Goal: Task Accomplishment & Management: Use online tool/utility

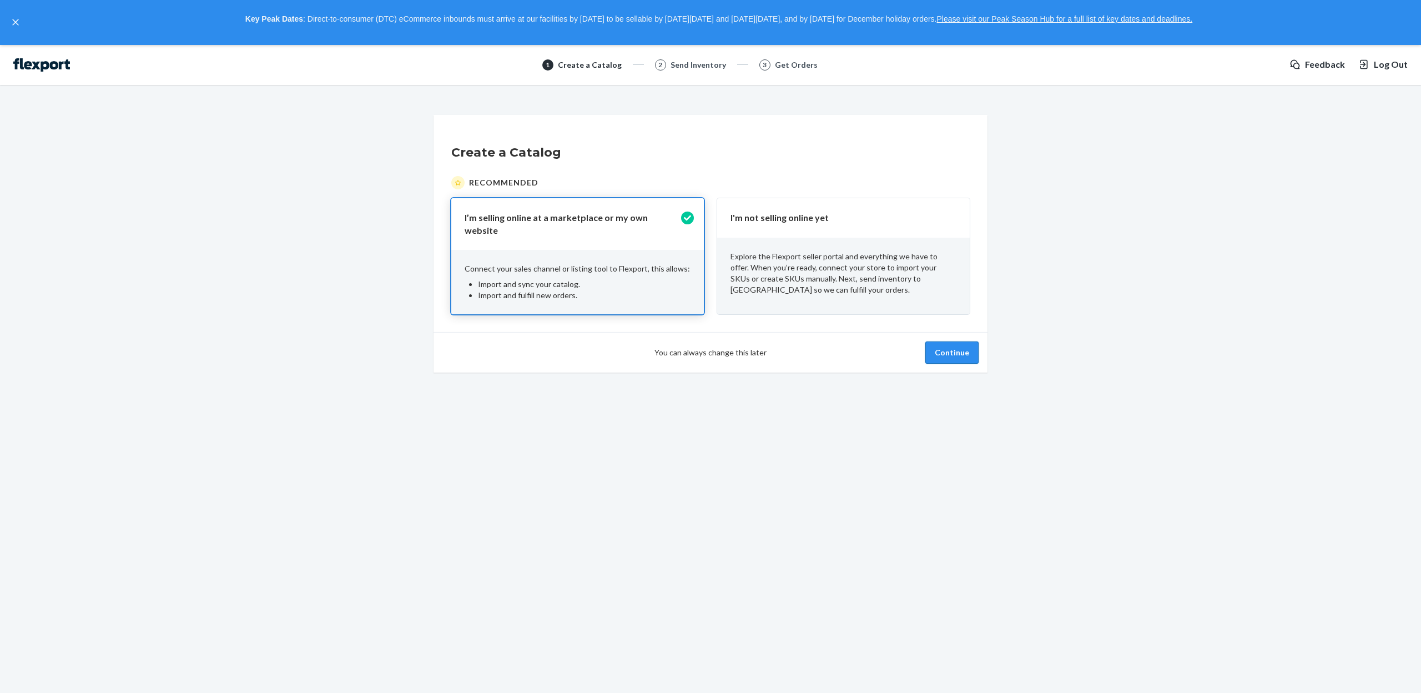
click at [964, 345] on button "Continue" at bounding box center [951, 352] width 53 height 22
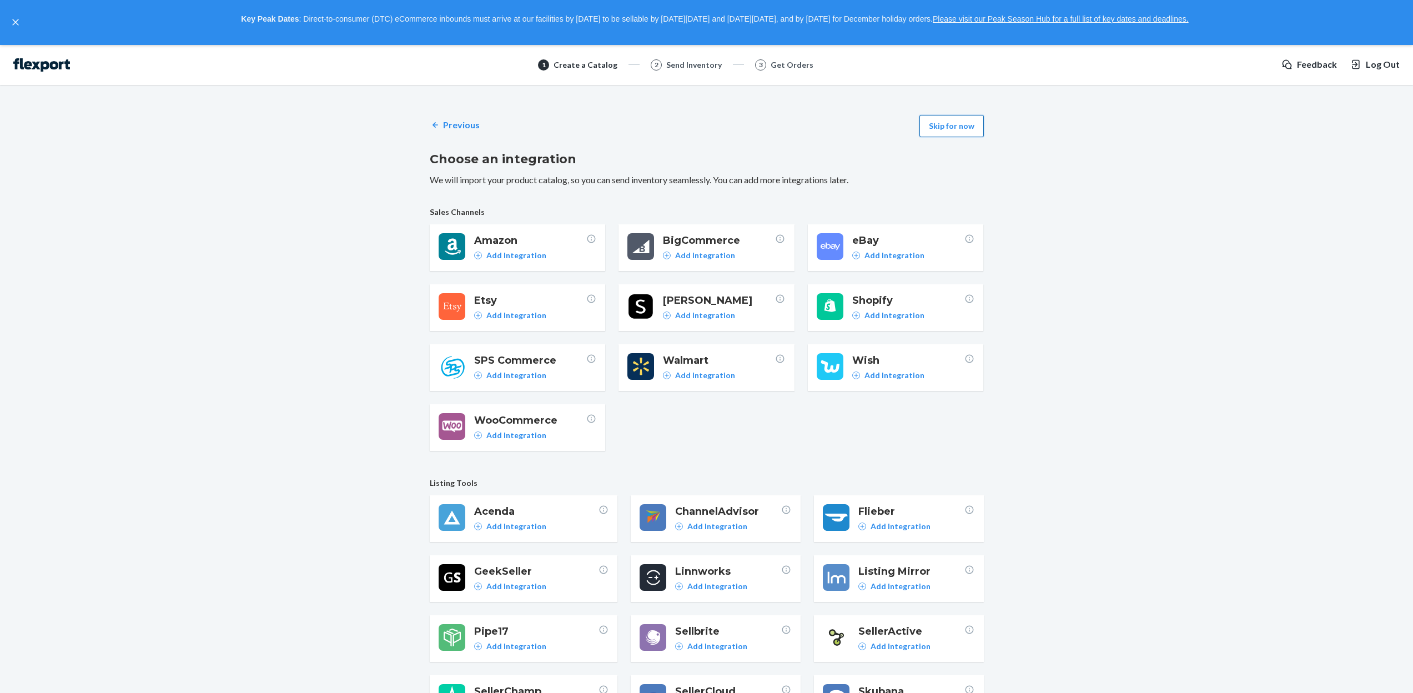
click at [961, 125] on button "Skip for now" at bounding box center [951, 126] width 64 height 22
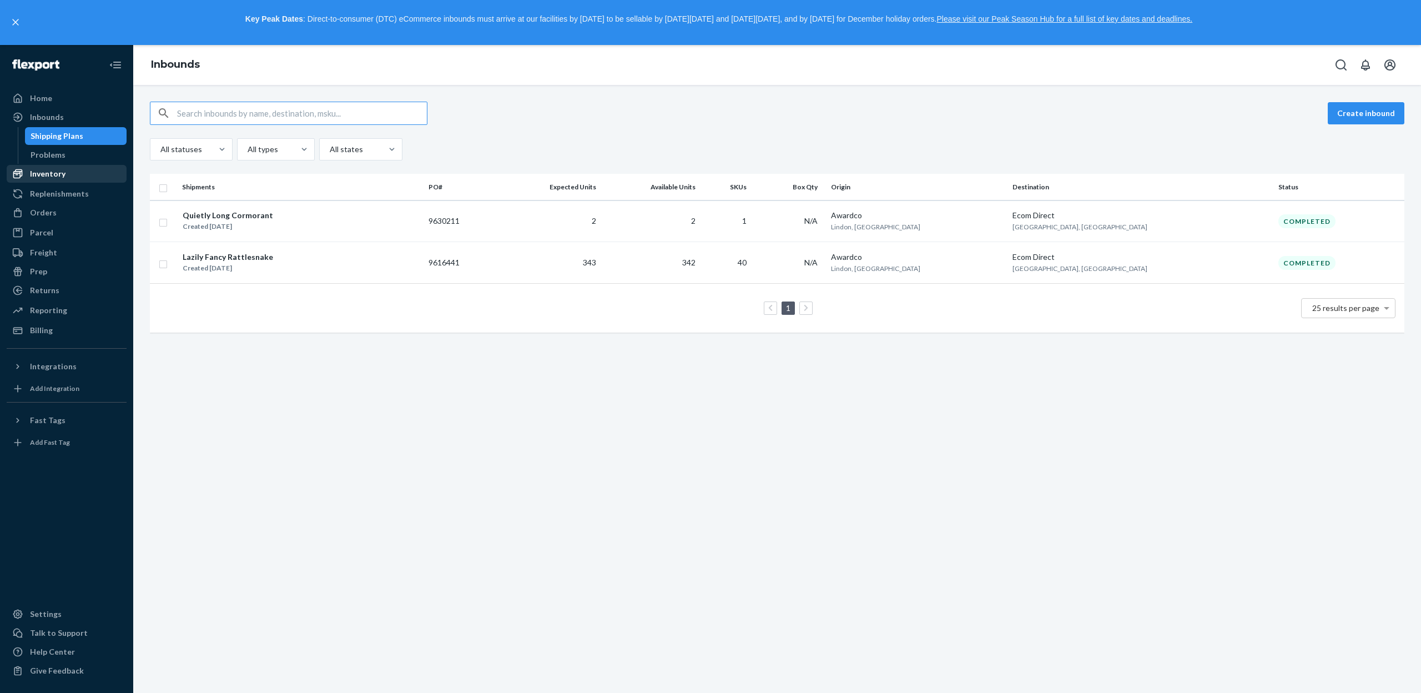
click at [38, 178] on div "Inventory" at bounding box center [48, 173] width 36 height 11
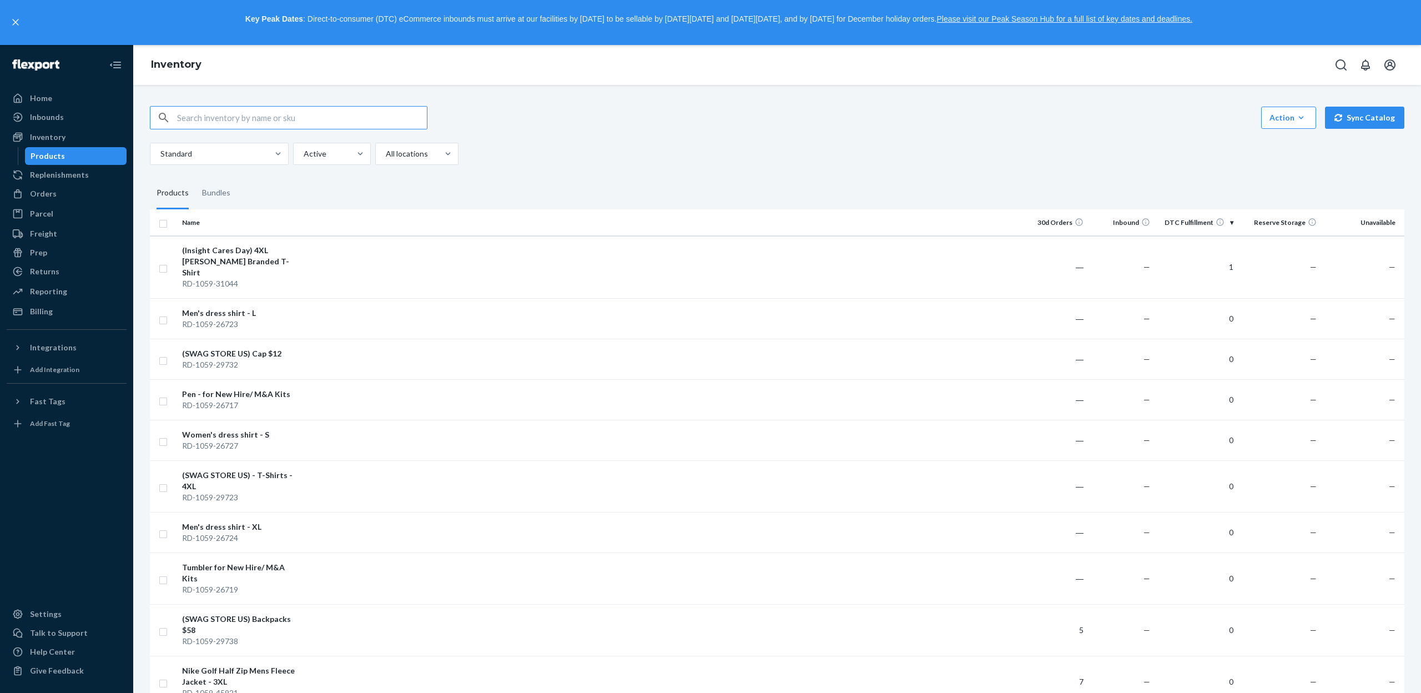
click at [1224, 220] on th "DTC Fulfillment" at bounding box center [1195, 222] width 83 height 27
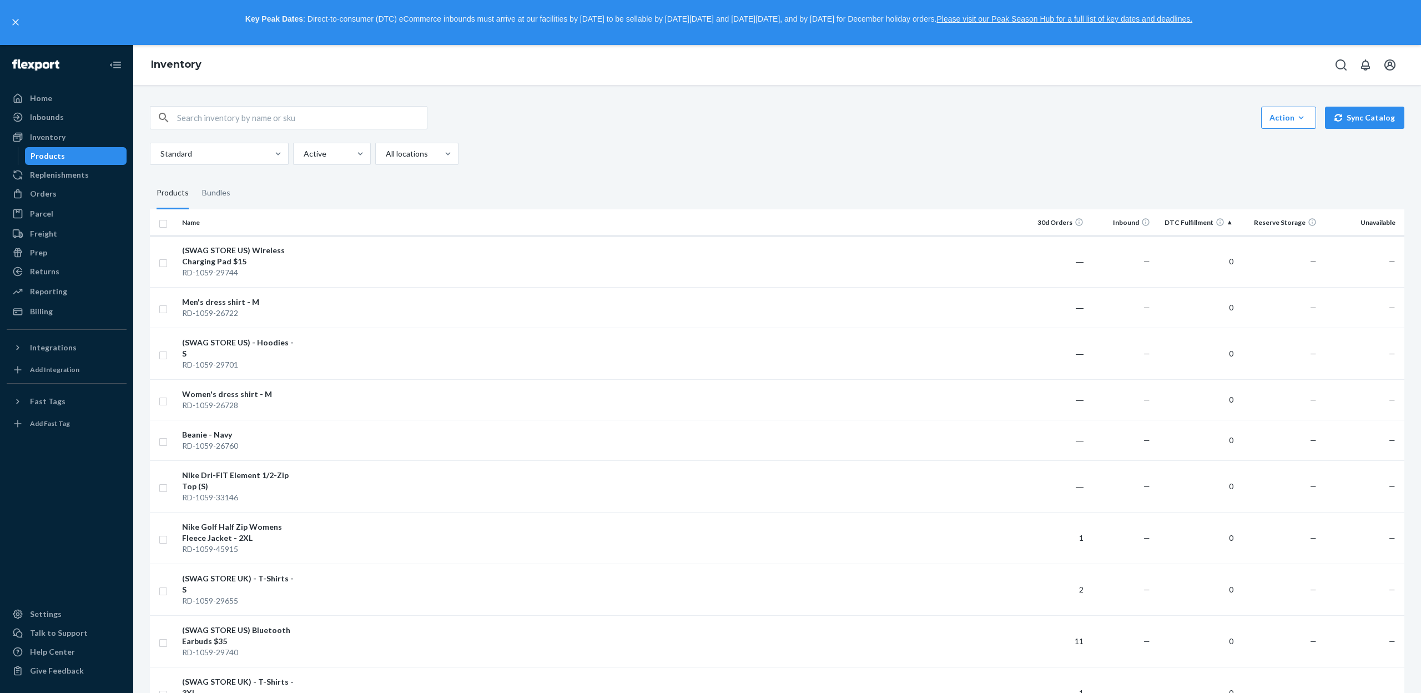
click at [1223, 225] on th "DTC Fulfillment" at bounding box center [1195, 222] width 83 height 27
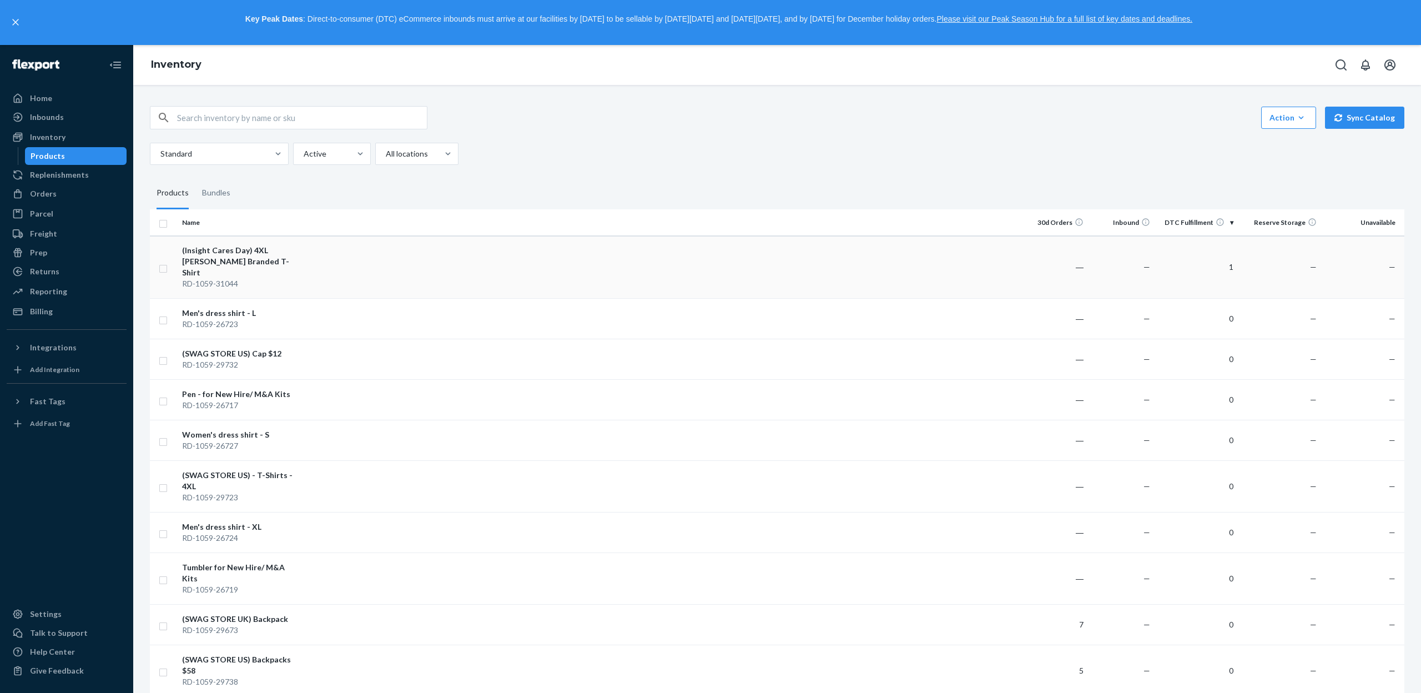
click at [166, 265] on input "checkbox" at bounding box center [163, 267] width 9 height 12
checkbox input "true"
click at [1288, 120] on link "Create a Removal Order" at bounding box center [1266, 118] width 107 height 22
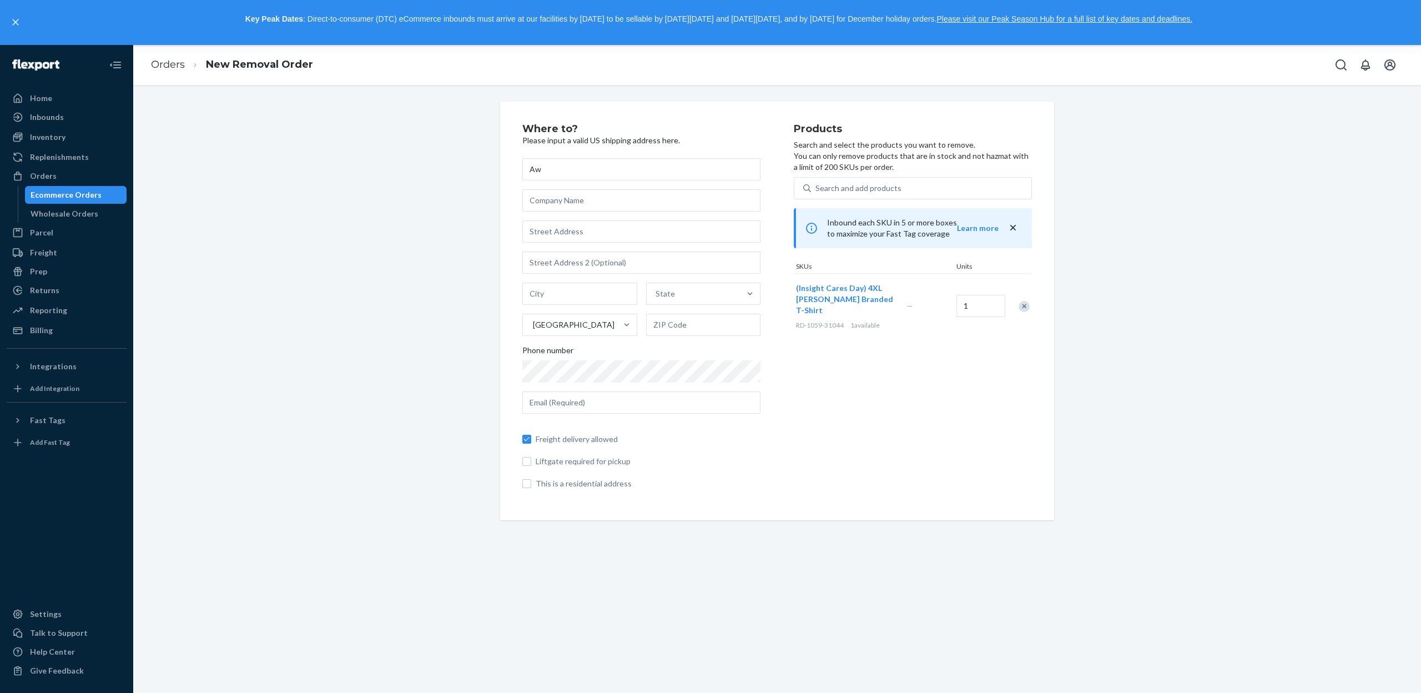
type input "A"
type input "j"
type input "[PERSON_NAME]"
type input "Awardco"
type input "2080 W 400 N"
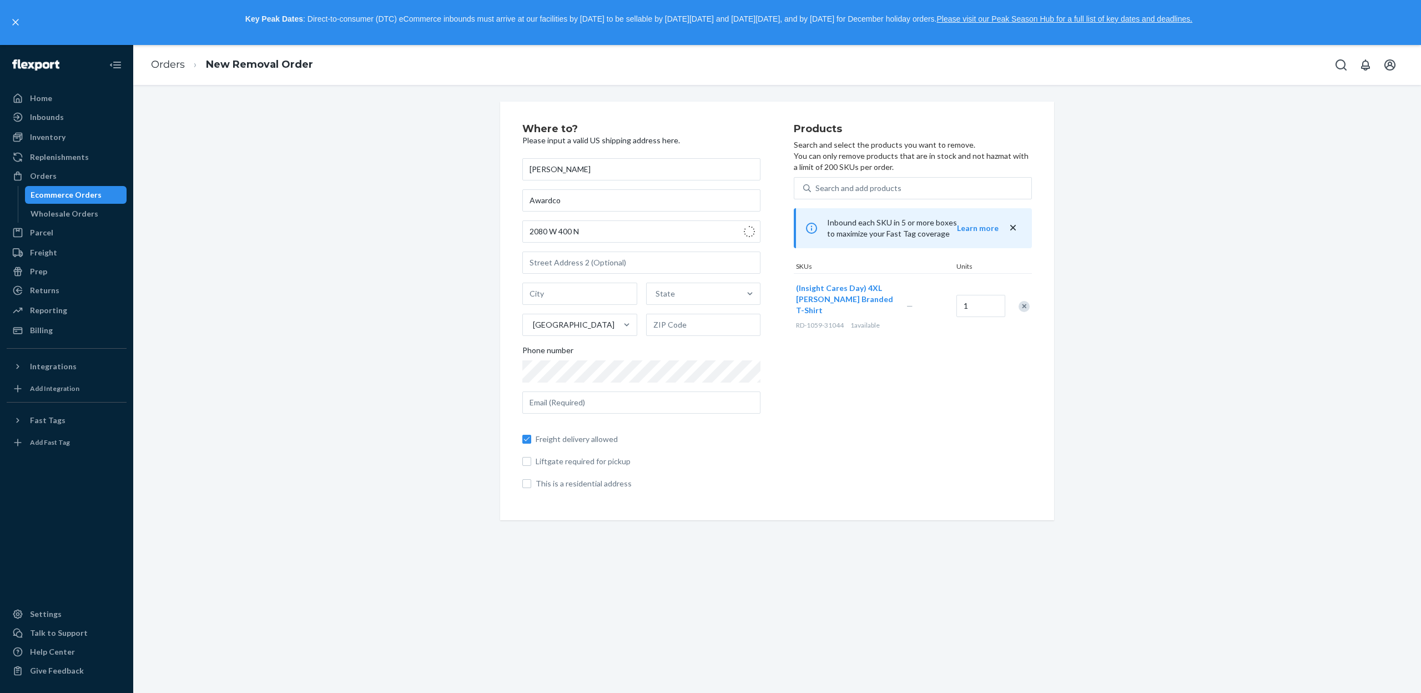
type input "Lindon"
type input "84042"
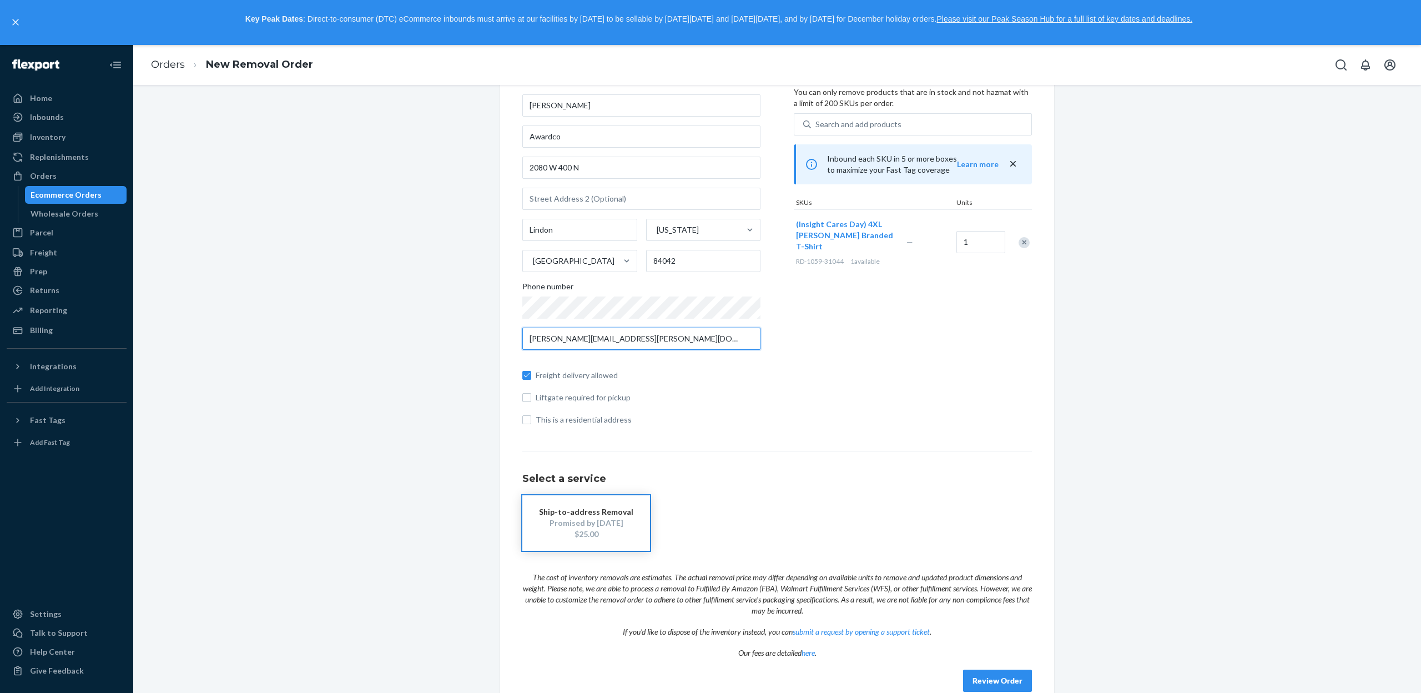
scroll to position [85, 0]
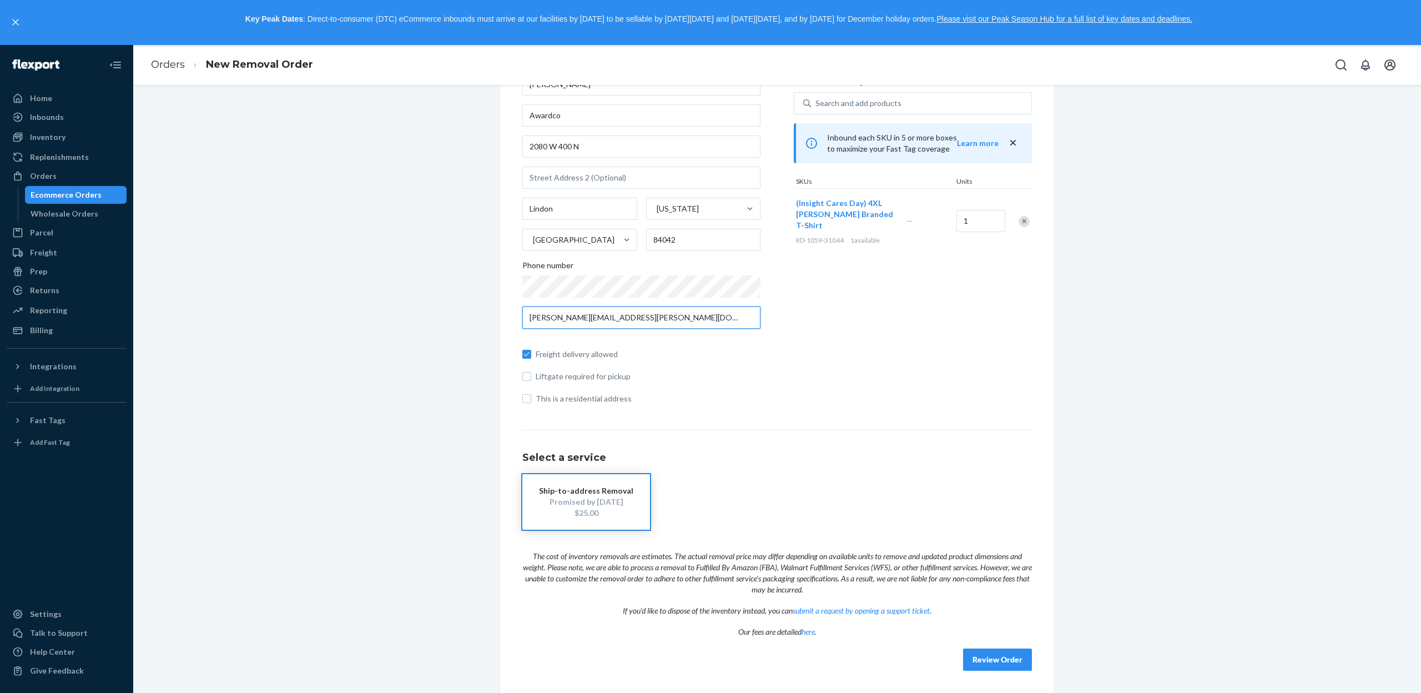
type input "[PERSON_NAME][EMAIL_ADDRESS][PERSON_NAME][DOMAIN_NAME]"
click at [995, 662] on button "Review Order" at bounding box center [997, 659] width 69 height 22
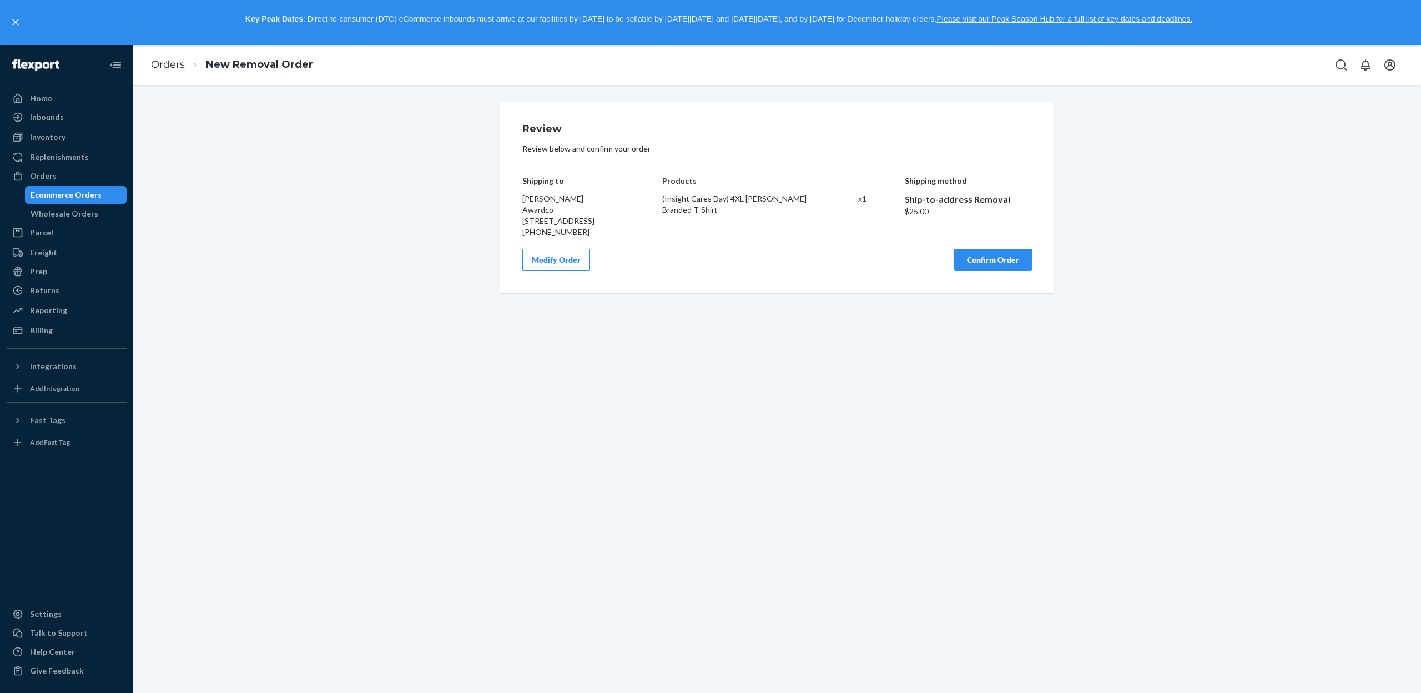
scroll to position [0, 0]
click at [1002, 271] on button "Confirm Order" at bounding box center [993, 260] width 78 height 22
